Goal: Ask a question

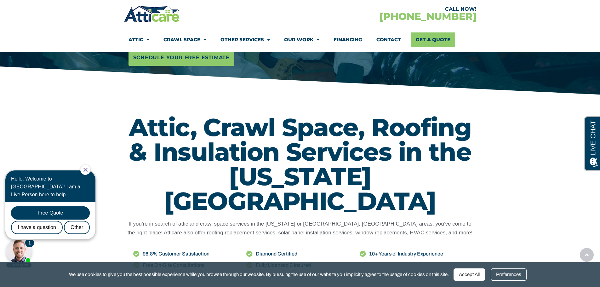
scroll to position [220, 0]
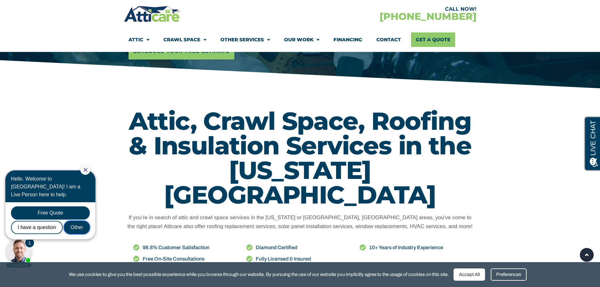
click at [78, 221] on div "Other" at bounding box center [77, 227] width 26 height 13
click at [38, 221] on div "I have a question" at bounding box center [37, 227] width 52 height 13
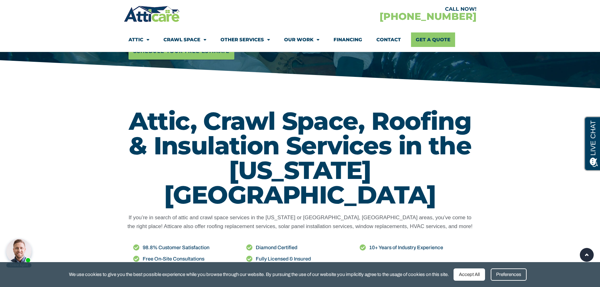
scroll to position [0, 0]
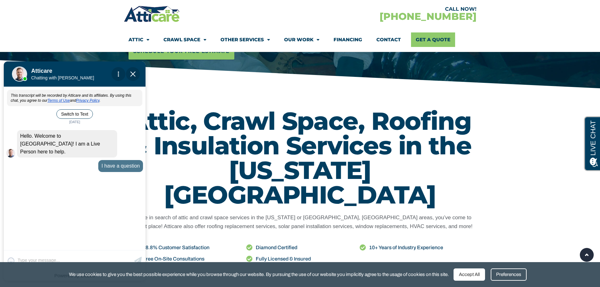
click at [475, 276] on div "Accept All" at bounding box center [468, 274] width 31 height 12
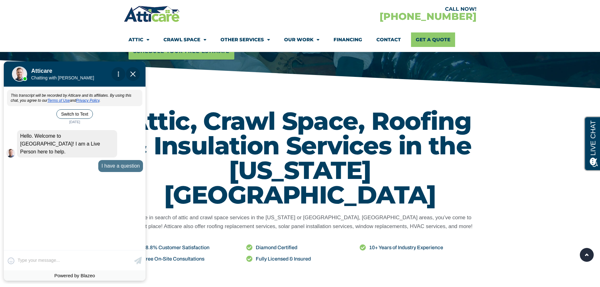
click at [31, 261] on div "😀 😁 😂 😃 😄 😅 😆 😇 😈 😉 😊 😋 😌 😍 😎 😏 😐 😑 😒 😓 😔 😕 😖 😗 😘 😛 😝 😞 😟 😠 😡 😢 😣 😤 😥 😦 Skip ph…" at bounding box center [75, 260] width 142 height 20
click at [33, 259] on div "😀 😁 😂 😃 😄 😅 😆 😇 😈 😉 😊 😋 😌 😍 😎 😏 😐 😑 😒 😓 😔 😕 😖 😗 😘 😛 😝 😞 😟 😠 😡 😢 😣 😤 😥 😦 Skip ph…" at bounding box center [75, 260] width 142 height 20
click at [12, 260] on div "😀 😁 😂 😃 😄 😅 😆 😇 😈 😉 😊 😋 😌 😍 😎 😏 😐 😑 😒 😓 😔 😕 😖 😗 😘 😛 😝 😞 😟 😠 😡 😢 😣 😤 😥 😦 Skip ph…" at bounding box center [75, 260] width 142 height 20
click at [37, 263] on div "😀 😁 😂 😃 😄 😅 😆 😇 😈 😉 😊 😋 😌 😍 😎 😏 😐 😑 😒 😓 😔 😕 😖 😗 😘 😛 😝 😞 😟 😠 😡 😢 😣 😤 😥 😦 Skip ph…" at bounding box center [75, 260] width 142 height 20
drag, startPoint x: 37, startPoint y: 263, endPoint x: 39, endPoint y: 260, distance: 3.6
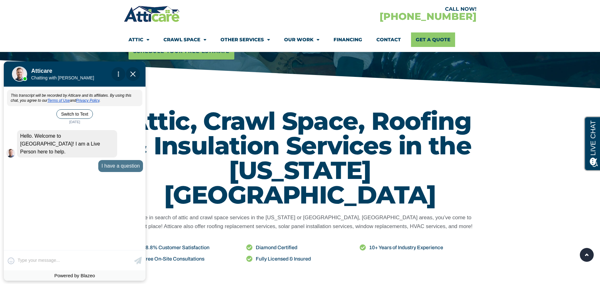
click at [37, 262] on div "😀 😁 😂 😃 😄 😅 😆 😇 😈 😉 😊 😋 😌 😍 😎 😏 😐 😑 😒 😓 😔 😕 😖 😗 😘 😛 😝 😞 😟 😠 😡 😢 😣 😤 😥 😦 Skip ph…" at bounding box center [75, 260] width 142 height 20
click at [39, 260] on div "😀 😁 😂 😃 😄 😅 😆 😇 😈 😉 😊 😋 😌 😍 😎 😏 😐 😑 😒 😓 😔 😕 😖 😗 😘 😛 😝 😞 😟 😠 😡 😢 😣 😤 😥 😦 Skip ph…" at bounding box center [75, 260] width 142 height 20
click at [51, 260] on div "😀 😁 😂 😃 😄 😅 😆 😇 😈 😉 😊 😋 😌 😍 😎 😏 😐 😑 😒 😓 😔 😕 😖 😗 😘 😛 😝 😞 😟 😠 😡 😢 😣 😤 😥 😦 Skip ph…" at bounding box center [75, 260] width 142 height 20
click at [59, 261] on div "😀 😁 😂 😃 😄 😅 😆 😇 😈 😉 😊 😋 😌 😍 😎 😏 😐 😑 😒 😓 😔 😕 😖 😗 😘 😛 😝 😞 😟 😠 😡 😢 😣 😤 😥 😦 Skip ph…" at bounding box center [75, 260] width 142 height 20
click at [85, 190] on div "This transcript will be recorded by Atticare and its affiliates. By using this …" at bounding box center [75, 168] width 142 height 161
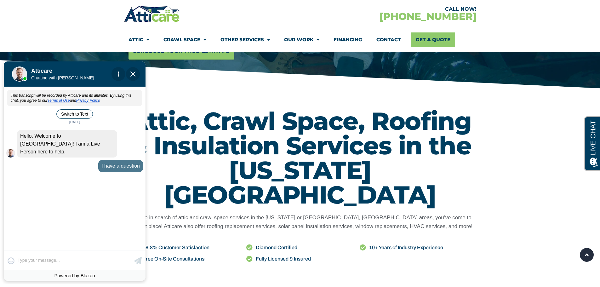
click at [32, 258] on div "😀 😁 😂 😃 😄 😅 😆 😇 😈 😉 😊 😋 😌 😍 😎 😏 😐 😑 😒 😓 😔 😕 😖 😗 😘 😛 😝 😞 😟 😠 😡 😢 😣 😤 😥 😦 Skip ph…" at bounding box center [75, 260] width 142 height 20
click at [132, 71] on img "Close Chat" at bounding box center [132, 73] width 5 height 5
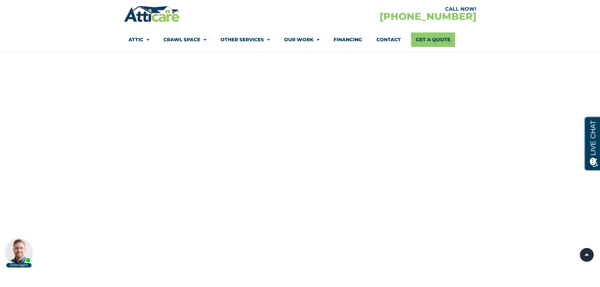
scroll to position [850, 0]
